Goal: Complete application form

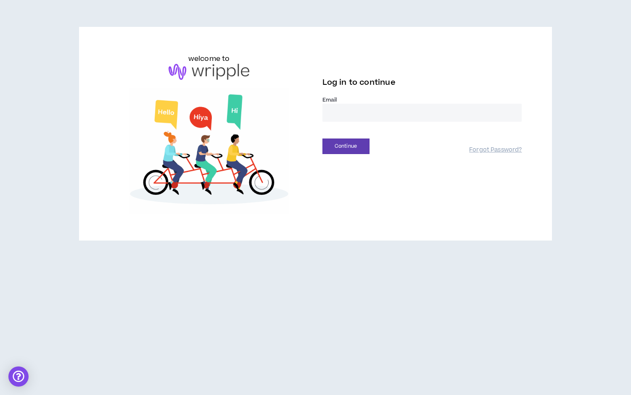
click at [378, 115] on input "email" at bounding box center [422, 113] width 200 height 18
type input "**********"
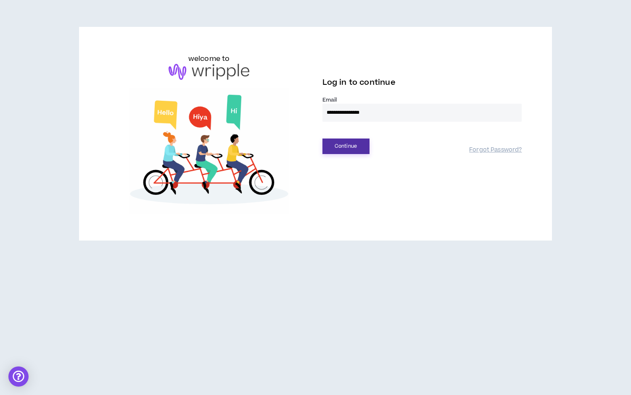
click at [353, 150] on button "Continue" at bounding box center [345, 147] width 47 height 16
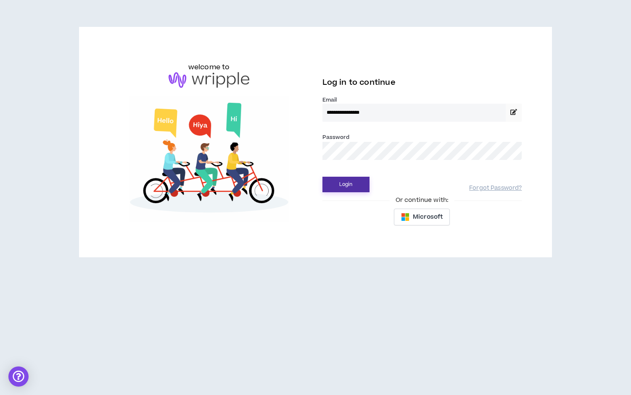
click at [350, 186] on button "Login" at bounding box center [345, 185] width 47 height 16
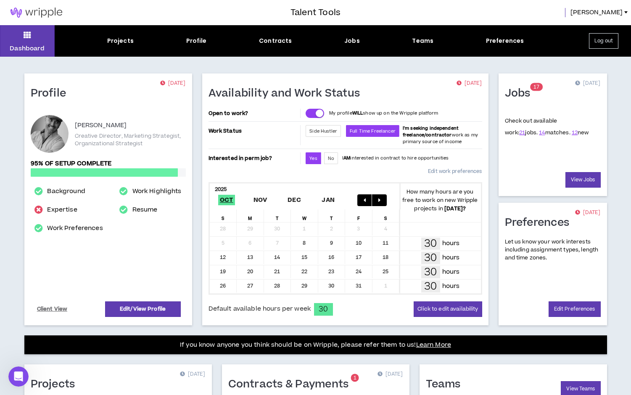
click at [445, 172] on link "Edit work preferences" at bounding box center [455, 171] width 54 height 15
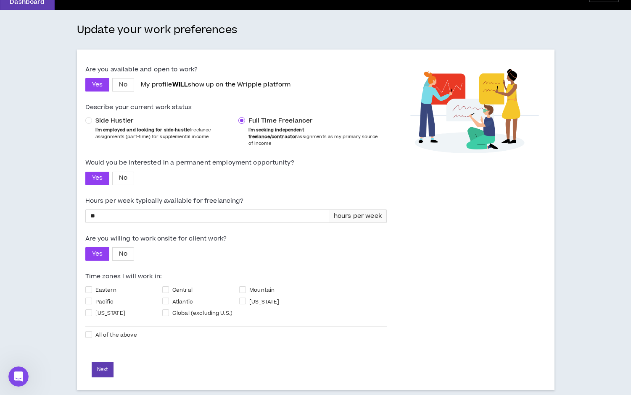
scroll to position [47, 0]
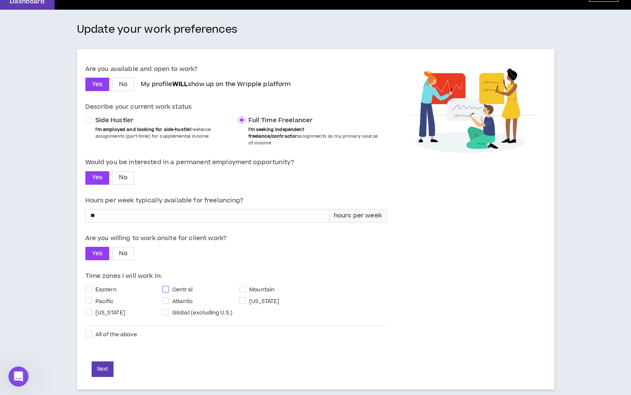
click at [164, 286] on span at bounding box center [165, 289] width 7 height 7
checkbox input "****"
click at [89, 286] on span at bounding box center [88, 289] width 7 height 7
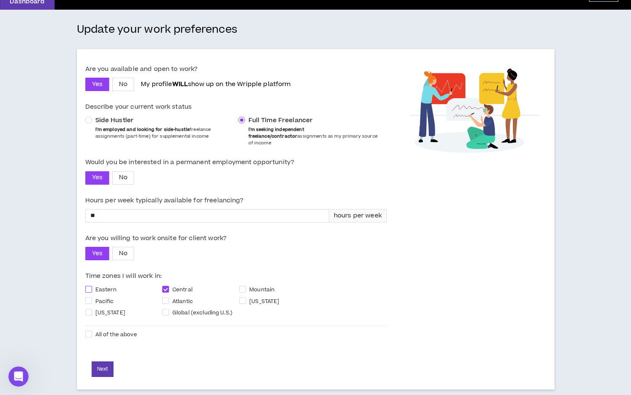
checkbox input "****"
drag, startPoint x: 97, startPoint y: 211, endPoint x: 88, endPoint y: 211, distance: 9.3
click at [88, 211] on input "**" at bounding box center [207, 216] width 243 height 13
type input "**"
click at [90, 298] on span at bounding box center [88, 301] width 7 height 7
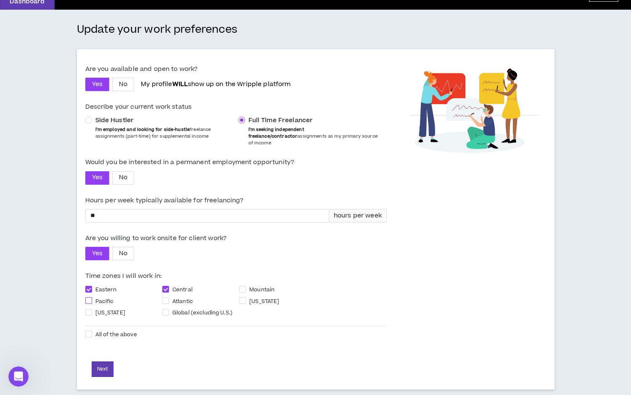
checkbox input "****"
click at [248, 285] on span "Mountain" at bounding box center [262, 289] width 32 height 9
checkbox input "****"
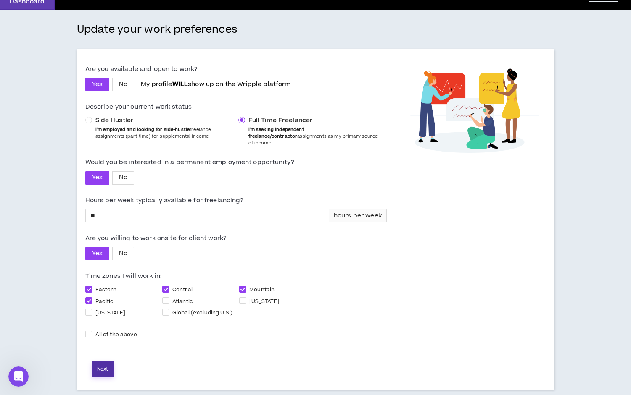
click at [105, 362] on button "Next" at bounding box center [103, 370] width 22 height 16
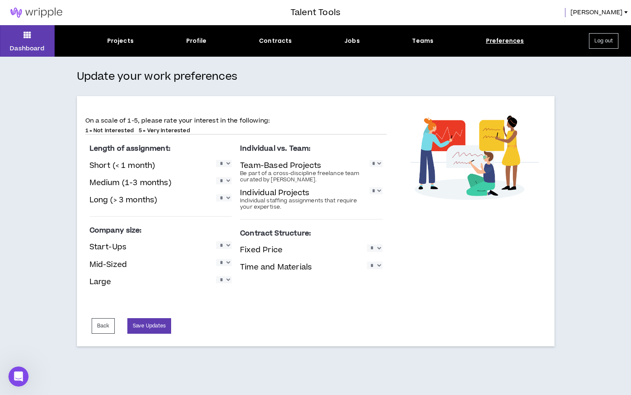
click at [222, 163] on select "* * * * *" at bounding box center [224, 163] width 16 height 7
select select "*"
click at [216, 160] on select "* * * * *" at bounding box center [224, 163] width 16 height 7
click at [223, 182] on select "* * * * *" at bounding box center [224, 180] width 16 height 7
select select "*"
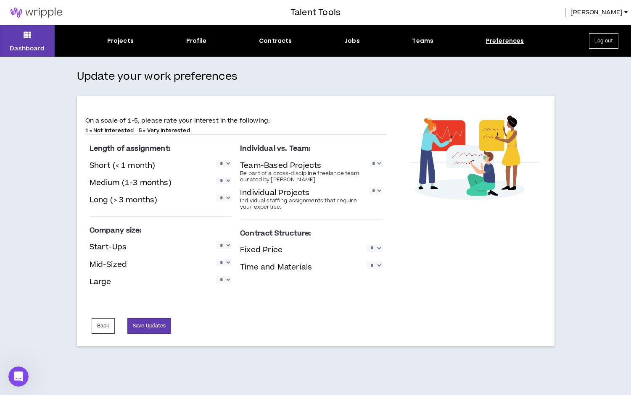
click at [216, 177] on select "* * * * *" at bounding box center [224, 180] width 16 height 7
click at [222, 200] on select "* * * * *" at bounding box center [224, 198] width 16 height 7
select select "*"
click at [216, 195] on select "* * * * *" at bounding box center [224, 198] width 16 height 7
click at [375, 163] on select "* * * * *" at bounding box center [375, 163] width 13 height 7
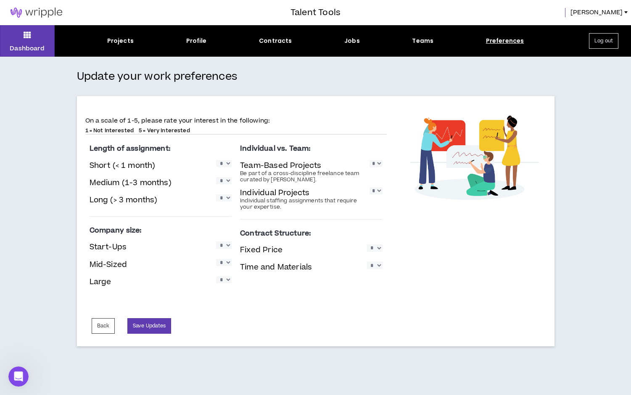
select select "*"
click at [369, 160] on select "* * * * *" at bounding box center [375, 163] width 13 height 7
click at [373, 191] on select "* * * * *" at bounding box center [375, 190] width 13 height 7
select select "*"
click at [369, 187] on select "* * * * *" at bounding box center [375, 190] width 13 height 7
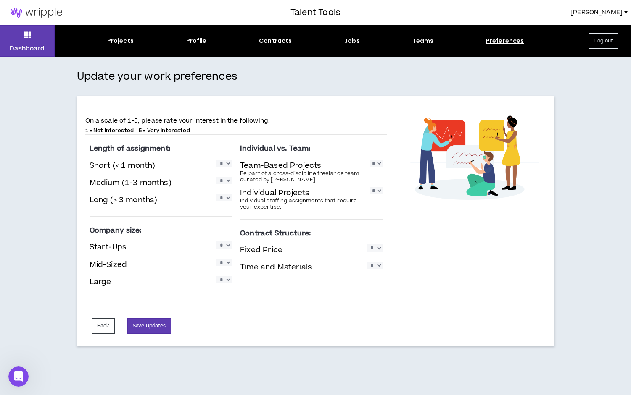
click at [223, 247] on select "* * * * *" at bounding box center [224, 245] width 16 height 7
select select "*"
click at [216, 242] on select "* * * * *" at bounding box center [224, 245] width 16 height 7
click at [224, 262] on select "* * * * *" at bounding box center [224, 262] width 16 height 7
select select "*"
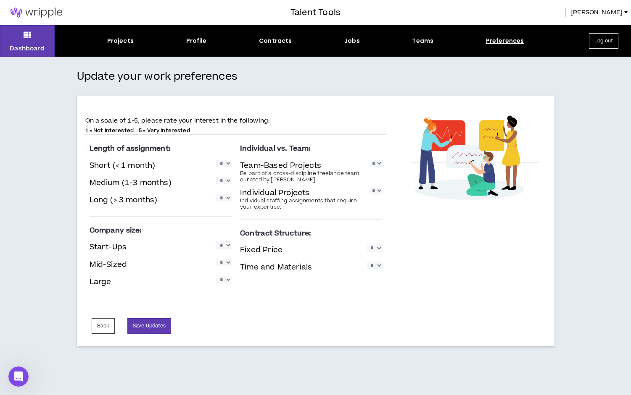
click at [216, 259] on select "* * * * *" at bounding box center [224, 262] width 16 height 7
click at [224, 280] on select "* * * * *" at bounding box center [224, 280] width 16 height 7
select select "*"
click at [216, 277] on select "* * * * *" at bounding box center [224, 280] width 16 height 7
click at [374, 250] on select "* * * * *" at bounding box center [375, 248] width 16 height 7
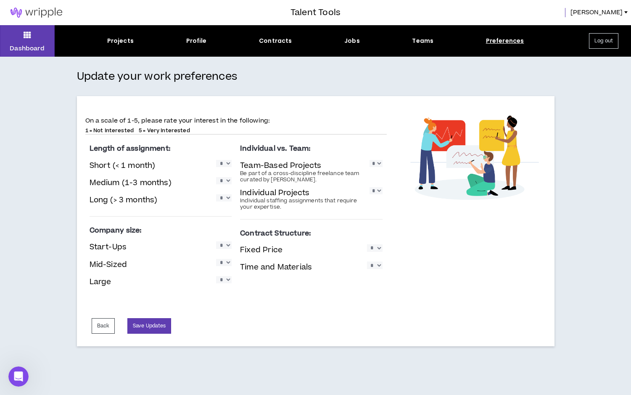
select select "*"
click at [367, 245] on select "* * * * *" at bounding box center [375, 248] width 16 height 7
click at [374, 265] on select "* * * * *" at bounding box center [375, 265] width 16 height 7
select select "*"
click at [367, 262] on select "* * * * *" at bounding box center [375, 265] width 16 height 7
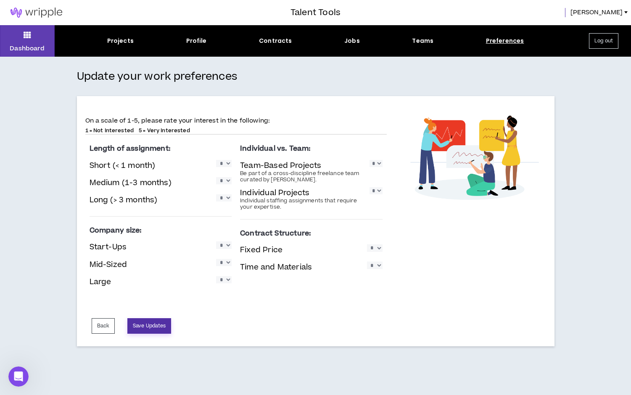
click at [153, 329] on button "Save Updates" at bounding box center [149, 327] width 44 height 16
click at [118, 39] on div "Projects" at bounding box center [120, 41] width 26 height 9
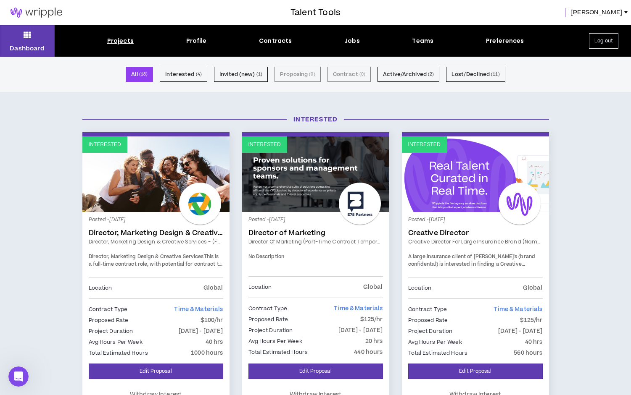
click at [196, 46] on div "Dashboard Projects Profile Contracts Jobs Teams Preferences Log out" at bounding box center [315, 41] width 631 height 32
click at [196, 38] on div "Profile" at bounding box center [196, 41] width 21 height 9
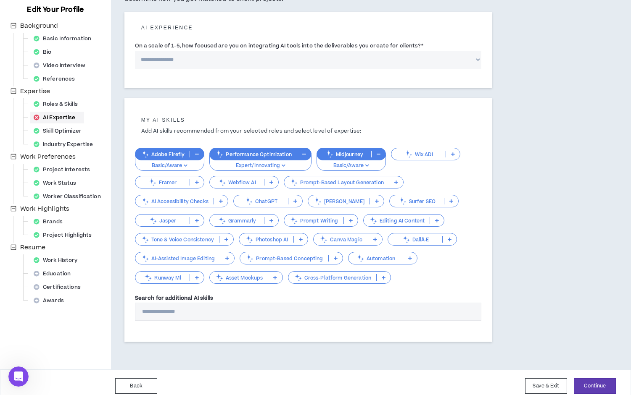
scroll to position [97, 0]
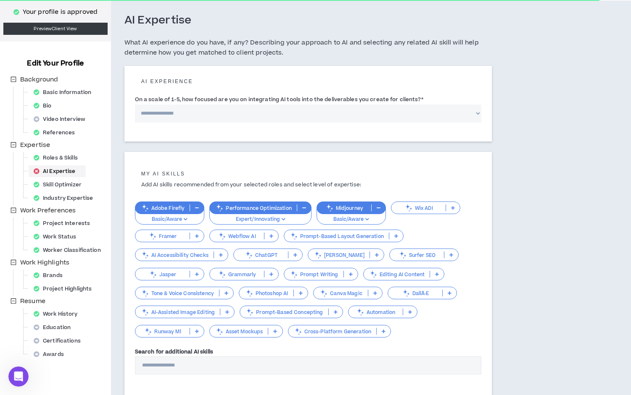
click at [58, 171] on div "AI Expertise" at bounding box center [57, 172] width 54 height 12
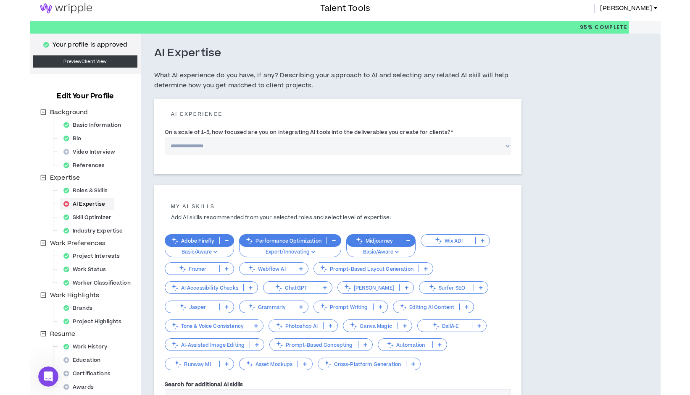
scroll to position [0, 0]
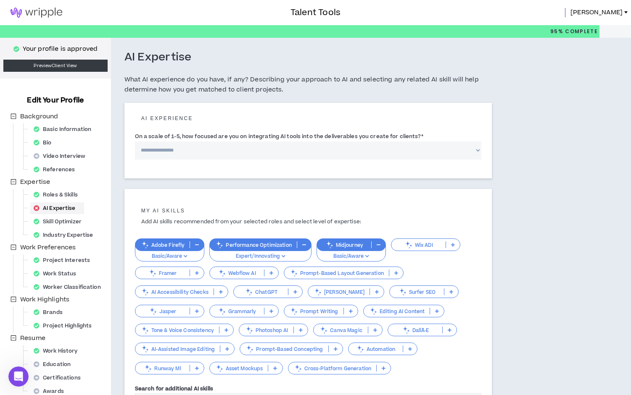
click at [63, 206] on div "AI Expertise" at bounding box center [57, 209] width 54 height 12
click at [168, 148] on select "**********" at bounding box center [308, 151] width 346 height 18
select select "*"
click at [135, 142] on select "**********" at bounding box center [308, 151] width 346 height 18
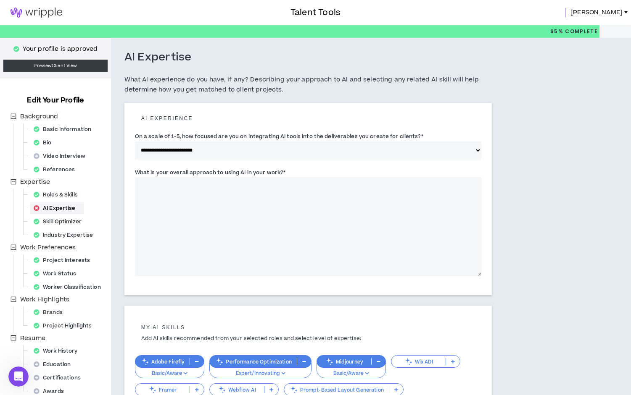
click at [173, 199] on textarea "What is your overall approach to using AI in your work? *" at bounding box center [308, 226] width 346 height 99
click at [152, 185] on textarea "**********" at bounding box center [308, 226] width 346 height 99
click at [350, 187] on textarea "**********" at bounding box center [308, 226] width 346 height 99
click at [252, 185] on textarea "**********" at bounding box center [308, 226] width 346 height 99
click at [363, 186] on textarea "**********" at bounding box center [308, 226] width 346 height 99
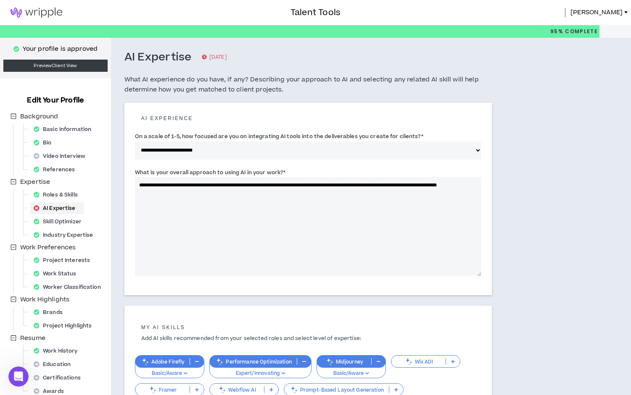
click at [434, 183] on textarea "**********" at bounding box center [308, 226] width 346 height 99
click at [432, 186] on textarea "**********" at bounding box center [308, 226] width 346 height 99
click at [224, 194] on textarea "**********" at bounding box center [308, 226] width 346 height 99
type textarea "**********"
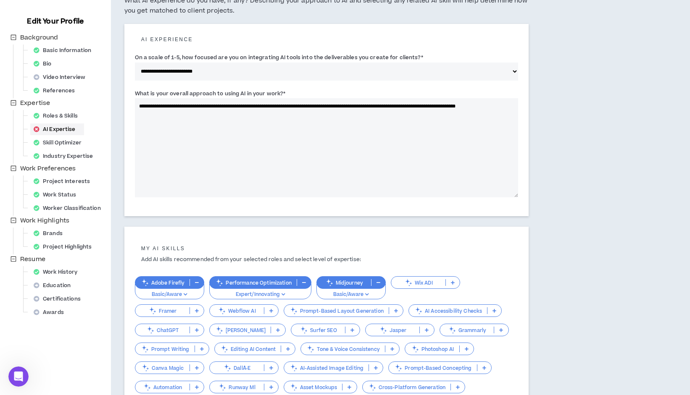
scroll to position [81, 0]
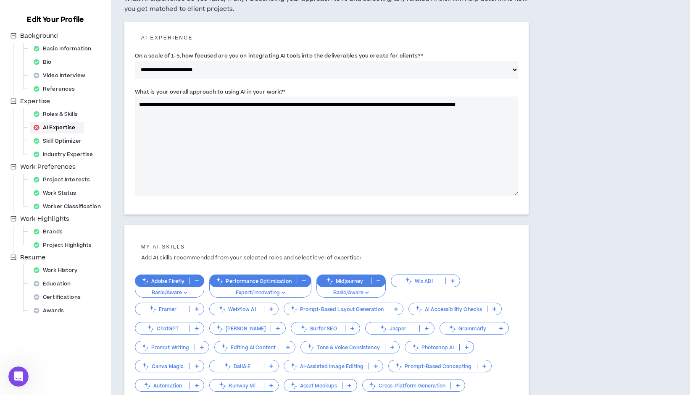
click at [164, 293] on p "Basic/Aware" at bounding box center [169, 294] width 59 height 8
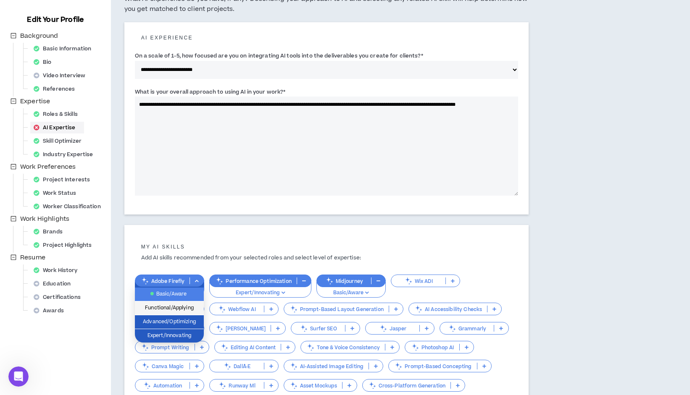
click at [164, 308] on span "Functional/Applying" at bounding box center [169, 308] width 59 height 9
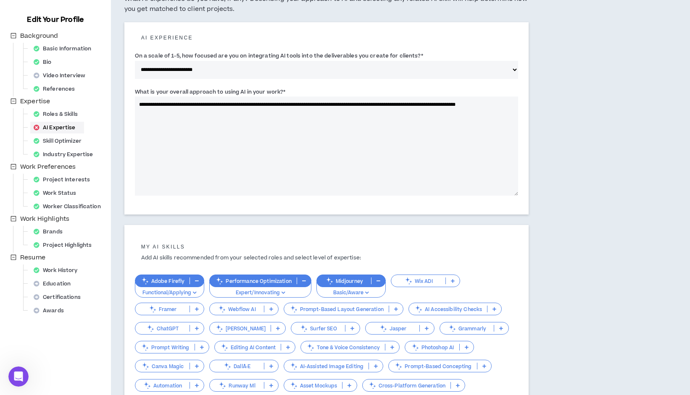
click at [345, 290] on p "Basic/Aware" at bounding box center [351, 294] width 58 height 8
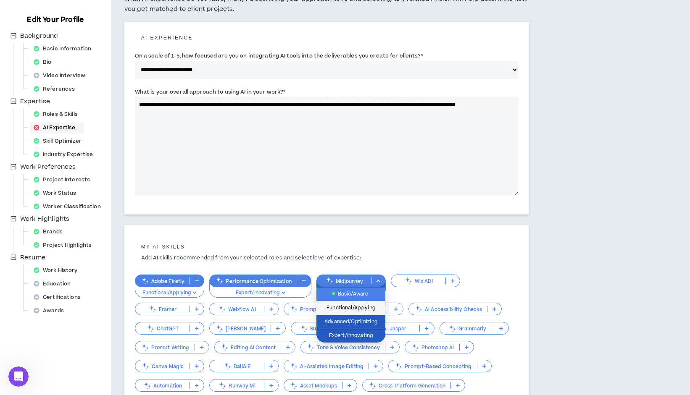
click at [347, 309] on span "Functional/Applying" at bounding box center [350, 308] width 59 height 9
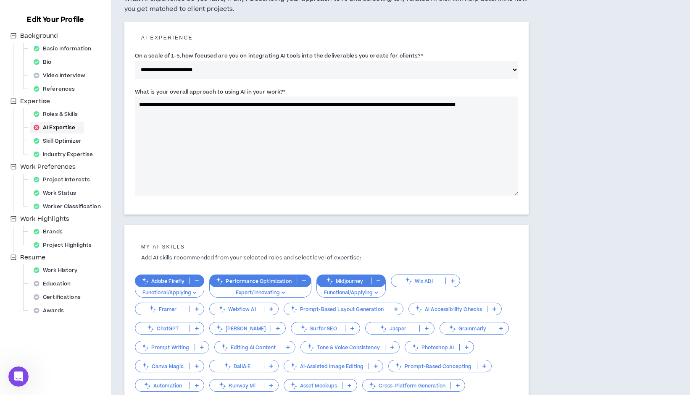
click at [174, 329] on p "ChatGPT" at bounding box center [162, 329] width 54 height 6
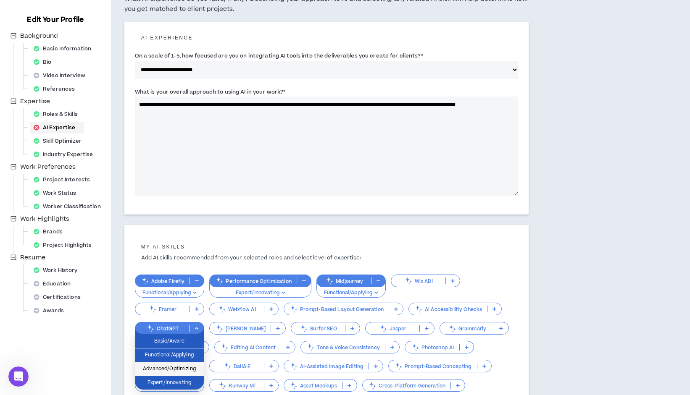
click at [171, 371] on span "Advanced/Optimizing" at bounding box center [169, 369] width 59 height 9
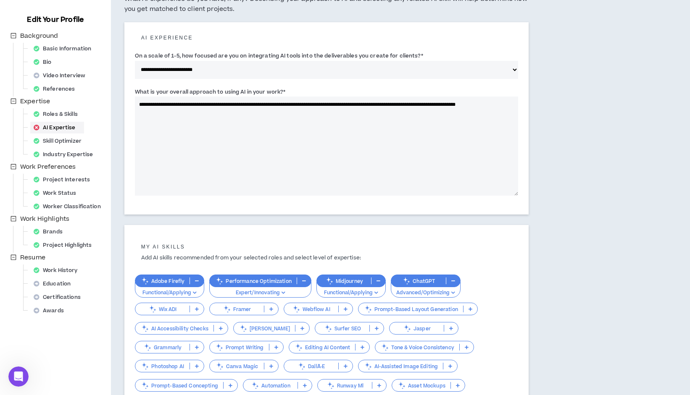
click at [439, 349] on p "Tone & Voice Consistency" at bounding box center [417, 348] width 84 height 6
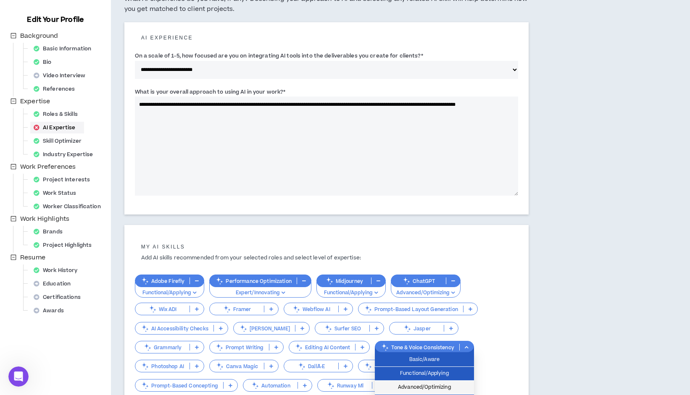
click at [435, 390] on span "Advanced/Optimizing" at bounding box center [424, 387] width 89 height 9
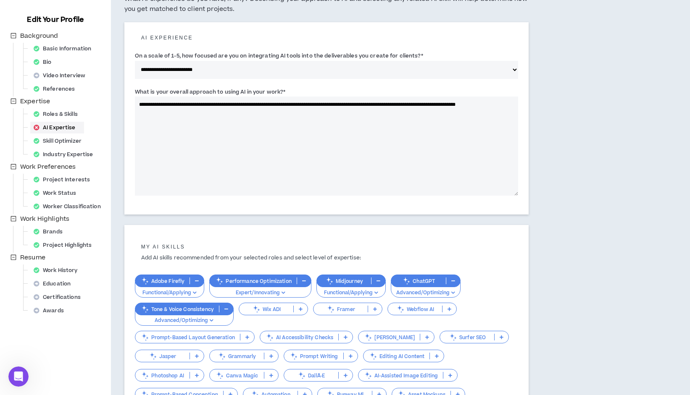
click at [197, 337] on p "Prompt-Based Layout Generation" at bounding box center [187, 338] width 105 height 6
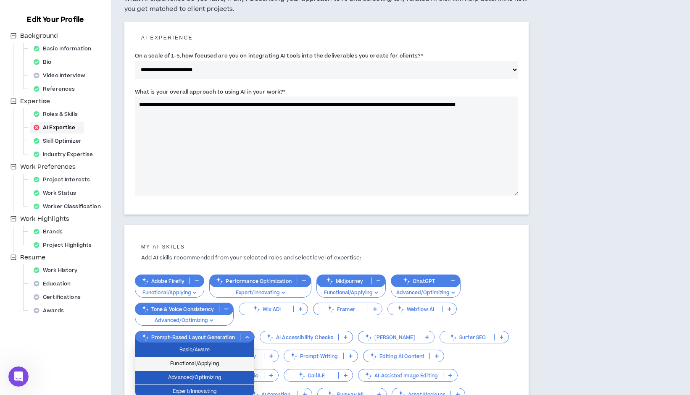
click at [197, 361] on span "Functional/Applying" at bounding box center [194, 364] width 109 height 9
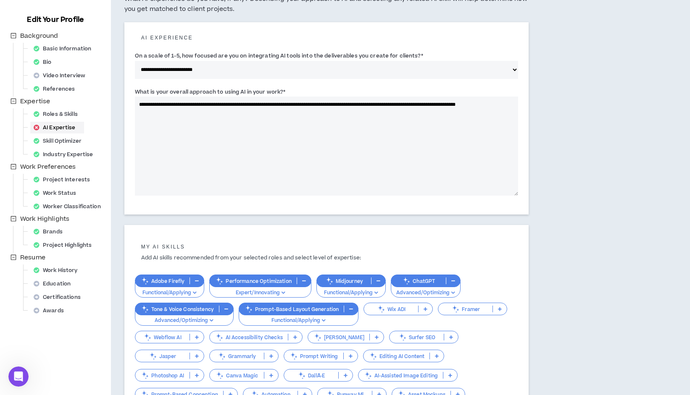
click at [412, 336] on p "Surfer SEO" at bounding box center [417, 338] width 54 height 6
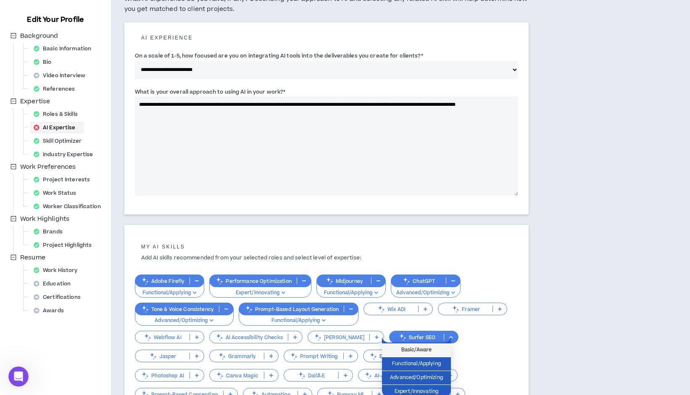
click at [408, 350] on span "Basic/Aware" at bounding box center [416, 350] width 59 height 9
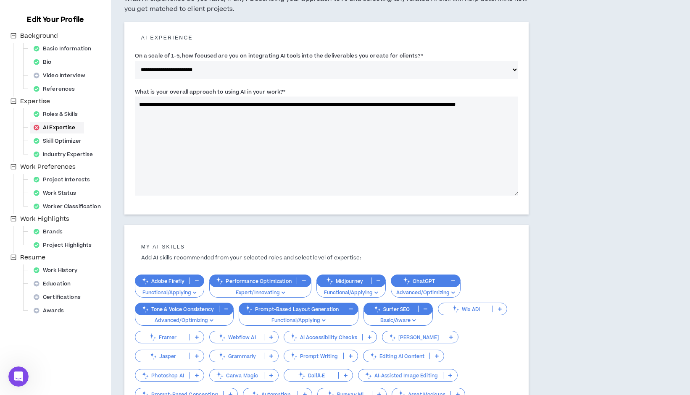
click at [385, 322] on p "Basic/Aware" at bounding box center [398, 321] width 58 height 8
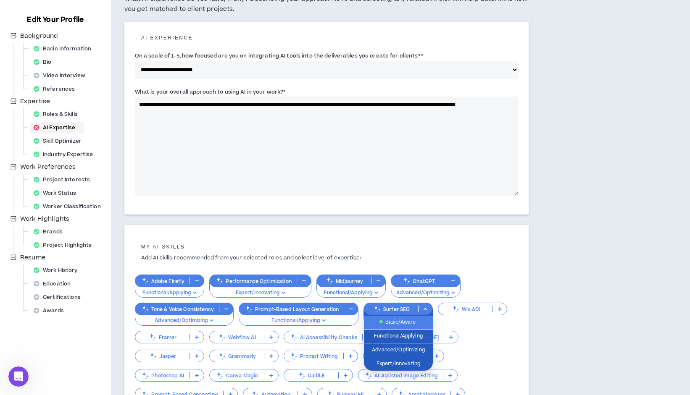
click at [390, 319] on span "Basic/Aware" at bounding box center [398, 322] width 59 height 9
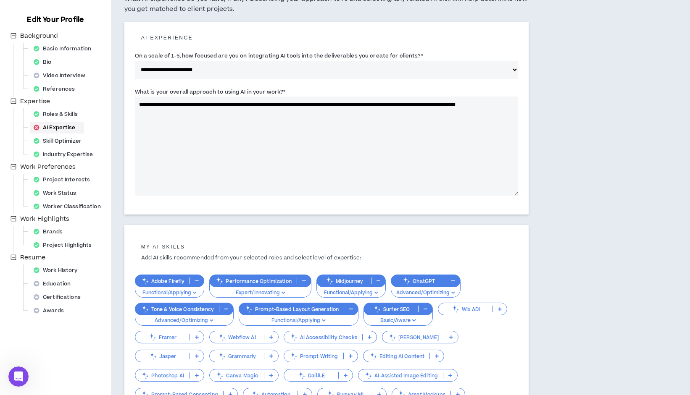
click at [171, 359] on p "Jasper" at bounding box center [162, 356] width 54 height 6
click at [169, 384] on span "Functional/Applying" at bounding box center [169, 383] width 59 height 9
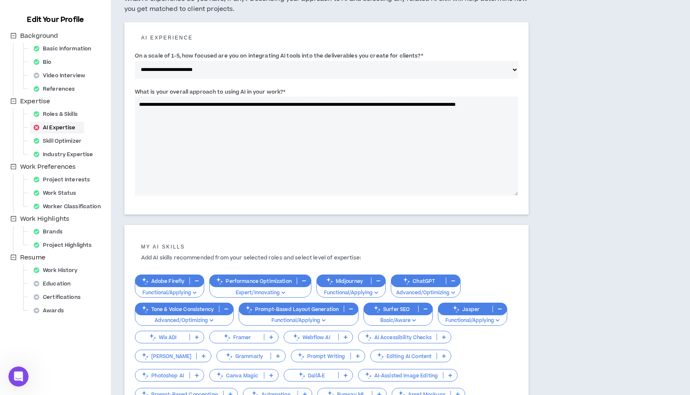
click at [237, 355] on p "Grammarly" at bounding box center [244, 356] width 54 height 6
click at [234, 370] on span "Basic/Aware" at bounding box center [243, 369] width 59 height 9
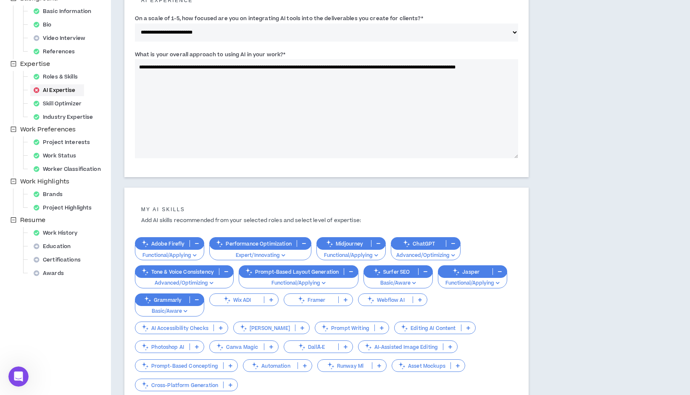
scroll to position [123, 0]
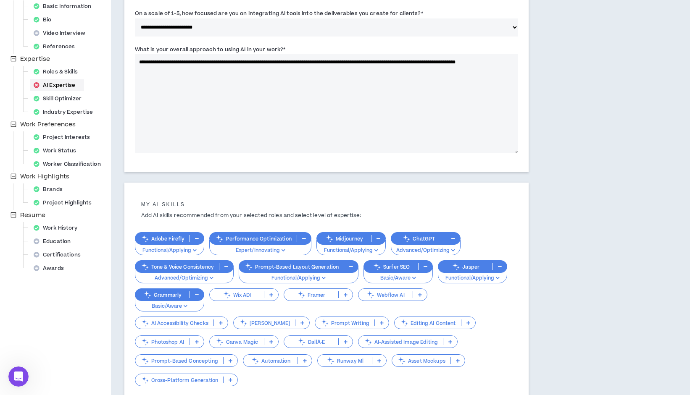
click at [172, 339] on p "Photoshop AI" at bounding box center [162, 342] width 54 height 6
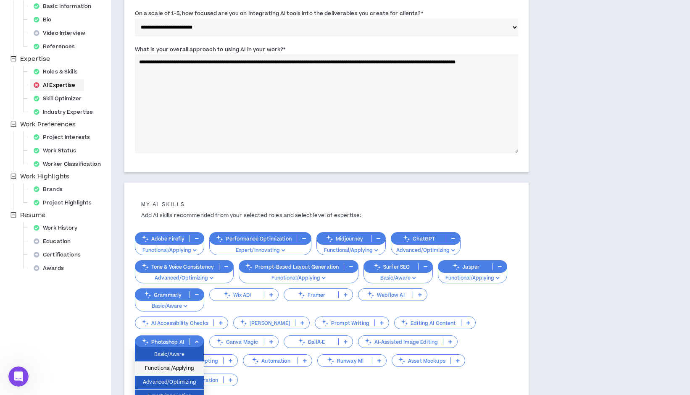
click at [168, 372] on span "Functional/Applying" at bounding box center [169, 368] width 59 height 9
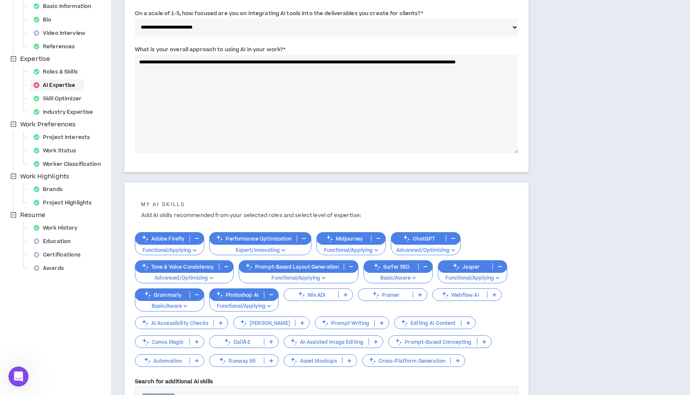
click at [301, 342] on p "AI-Assisted Image Editing" at bounding box center [326, 342] width 85 height 6
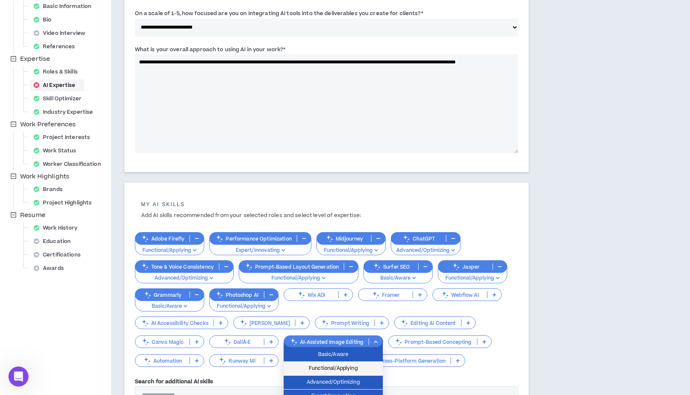
click at [315, 370] on span "Functional/Applying" at bounding box center [333, 368] width 89 height 9
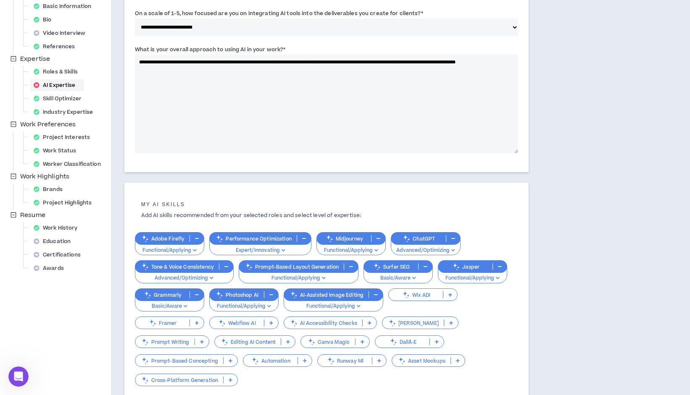
click at [282, 361] on p "Automation" at bounding box center [270, 361] width 54 height 6
click at [281, 372] on span "Basic/Aware" at bounding box center [277, 373] width 59 height 9
click at [414, 362] on p "Asset Mockups" at bounding box center [421, 361] width 58 height 6
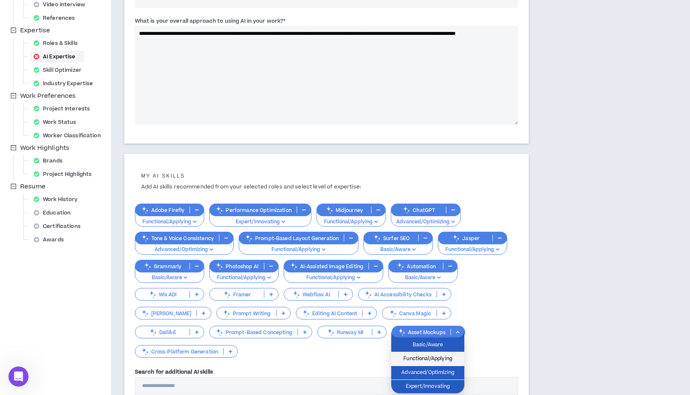
scroll to position [153, 0]
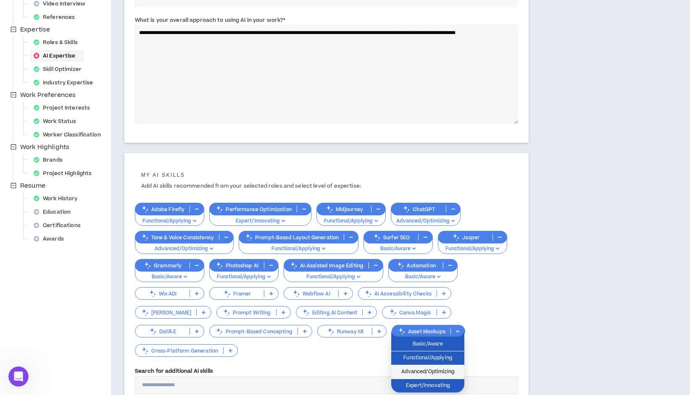
click at [413, 373] on span "Advanced/Optimizing" at bounding box center [427, 372] width 63 height 9
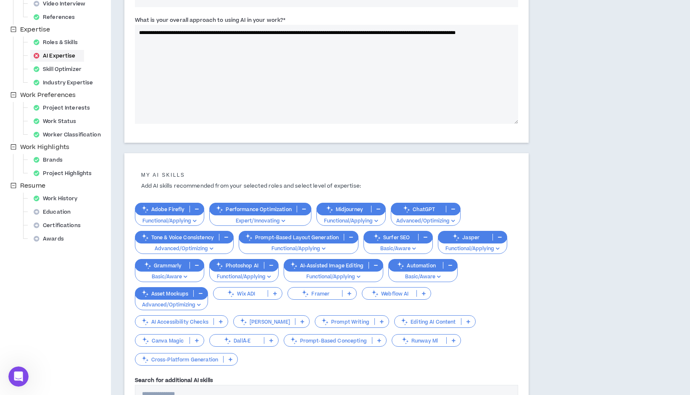
click at [328, 340] on p "Prompt-Based Concepting" at bounding box center [328, 341] width 88 height 6
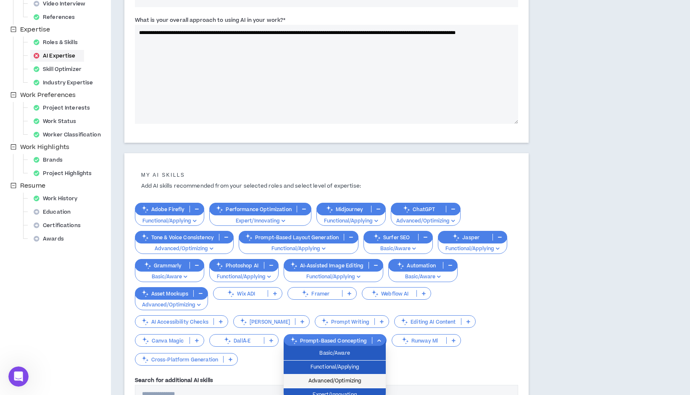
click at [330, 383] on span "Advanced/Optimizing" at bounding box center [335, 381] width 92 height 9
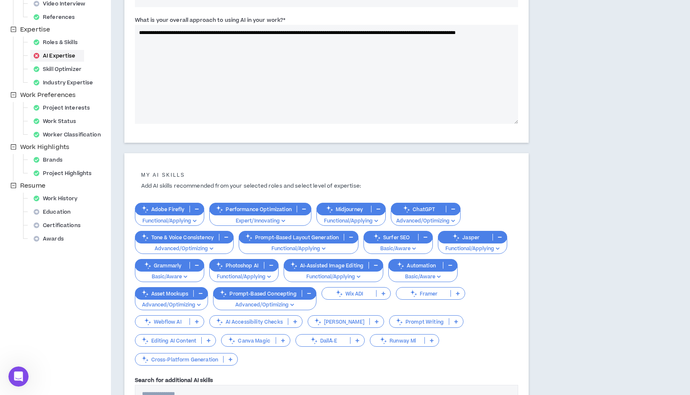
click at [273, 300] on button "Advanced/Optimizing" at bounding box center [264, 303] width 103 height 16
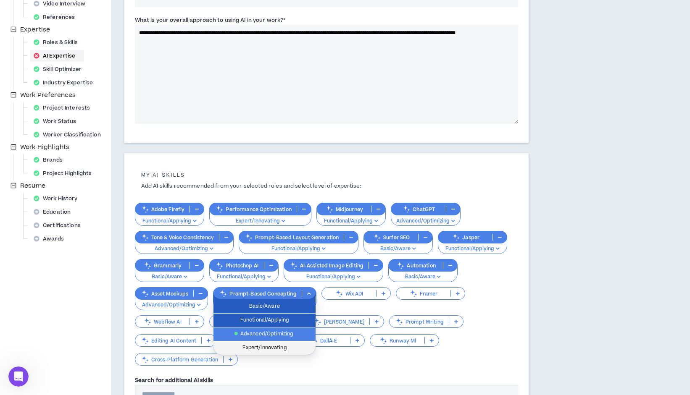
click at [269, 347] on span "Expert/Innovating" at bounding box center [265, 348] width 92 height 9
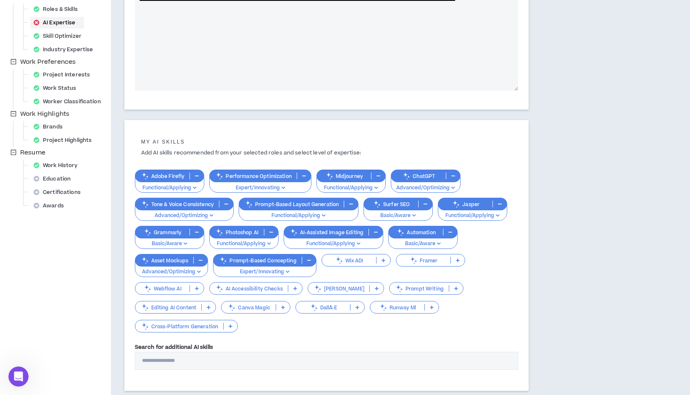
scroll to position [176, 0]
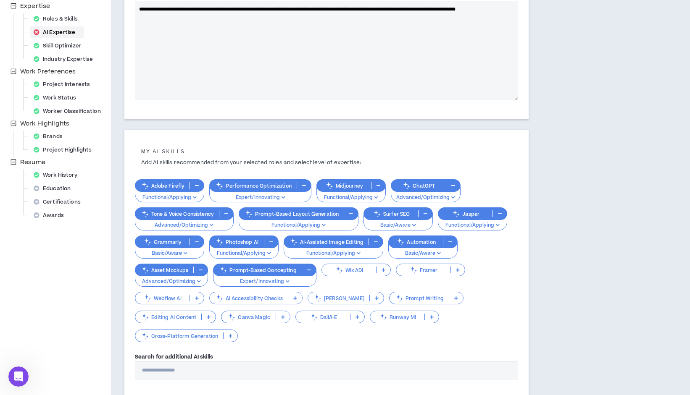
click at [230, 372] on input "Search for additional AI skills" at bounding box center [326, 371] width 383 height 18
type input "*"
click at [185, 318] on p "Editing AI Content" at bounding box center [168, 317] width 66 height 6
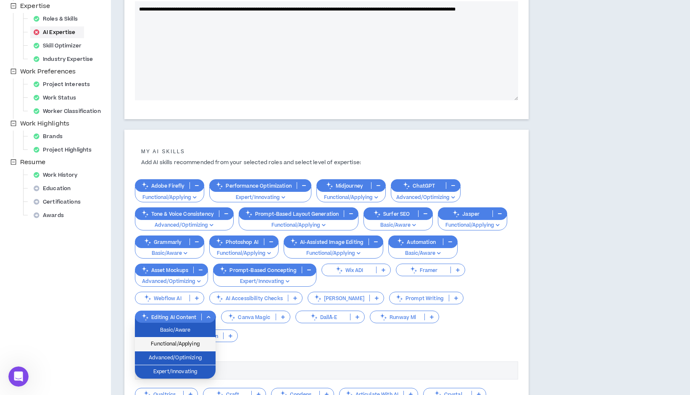
click at [176, 343] on span "Functional/Applying" at bounding box center [175, 344] width 71 height 9
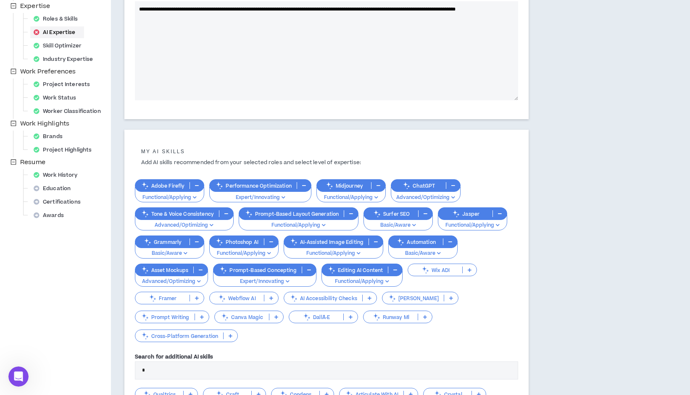
click at [166, 17] on textarea "**********" at bounding box center [326, 50] width 383 height 99
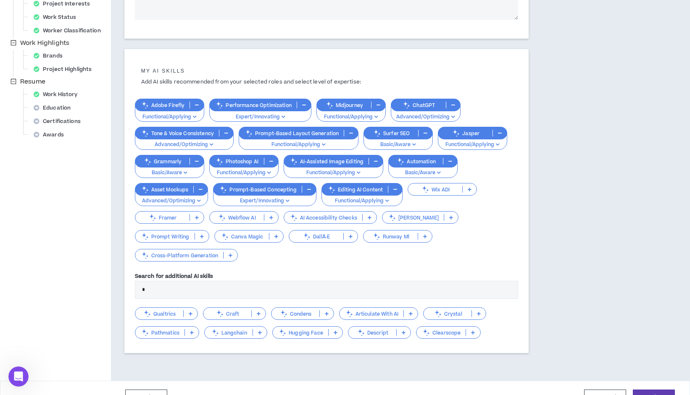
scroll to position [274, 0]
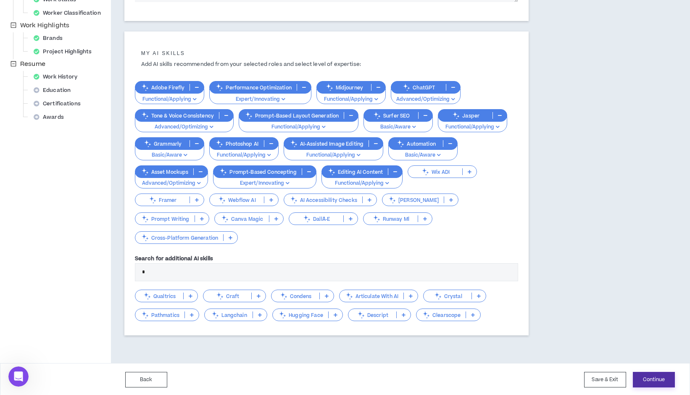
type textarea "**********"
click at [630, 377] on button "Continue" at bounding box center [654, 380] width 42 height 16
